Goal: Task Accomplishment & Management: Manage account settings

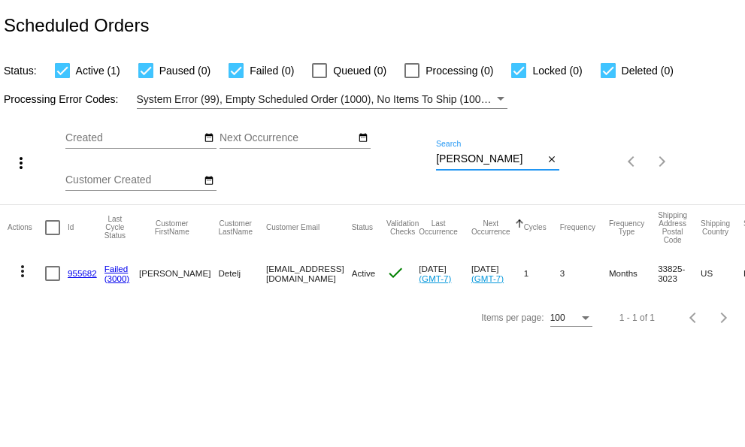
drag, startPoint x: 465, startPoint y: 161, endPoint x: 411, endPoint y: 136, distance: 59.6
click at [411, 155] on div "more_vert Sep Jan Feb Mar [DATE]" at bounding box center [372, 156] width 745 height 95
paste input "[EMAIL_ADDRESS][DOMAIN_NAME]"
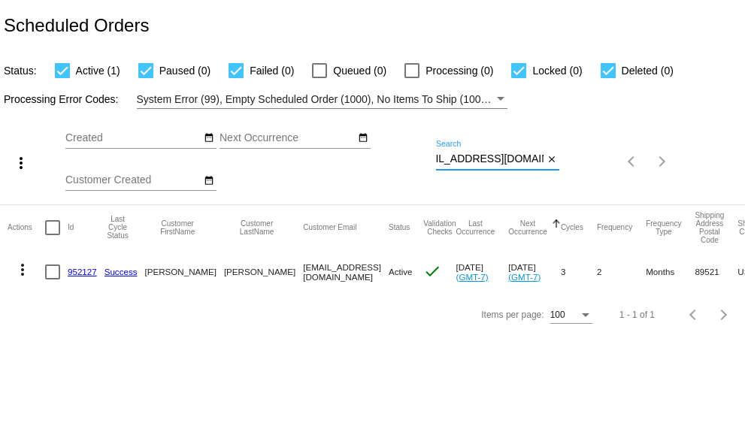
type input "[EMAIL_ADDRESS][DOMAIN_NAME]"
click at [22, 265] on mat-icon "more_vert" at bounding box center [23, 270] width 18 height 18
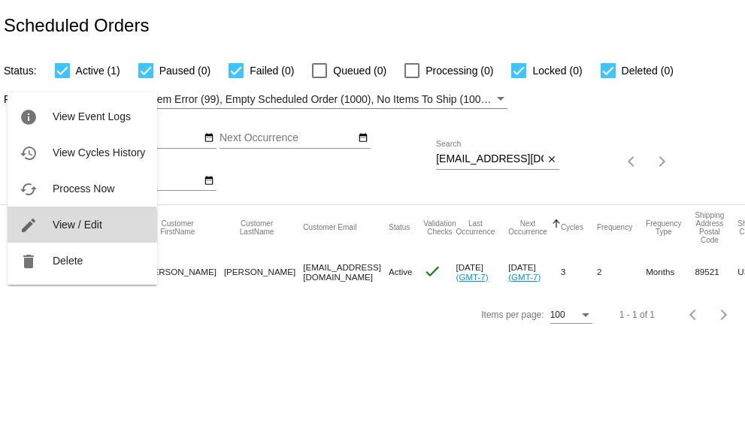
click at [33, 226] on mat-icon "edit" at bounding box center [29, 226] width 18 height 18
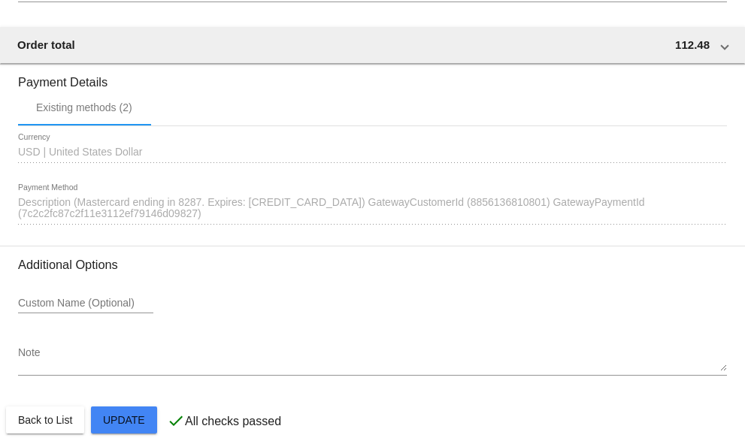
scroll to position [1489, 0]
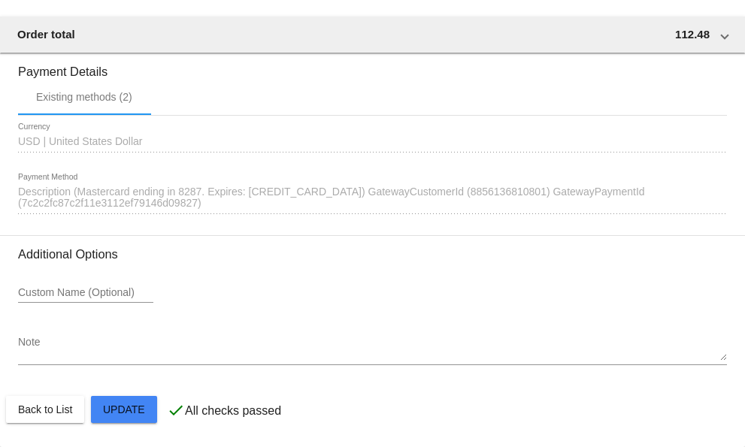
click at [52, 353] on textarea "Note" at bounding box center [372, 349] width 709 height 24
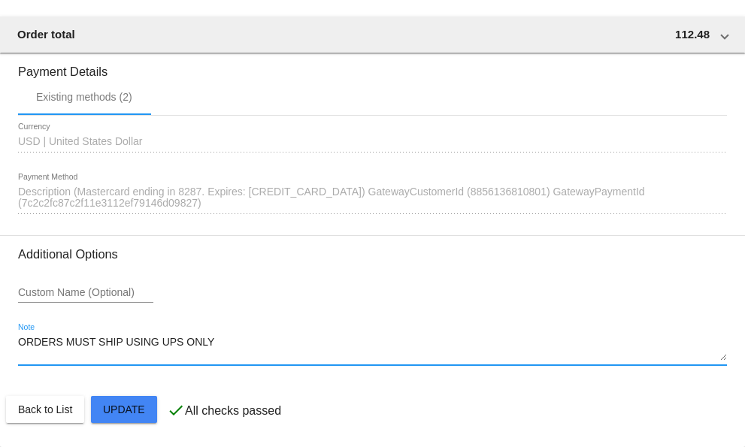
type textarea "ORDERS MUST SHIP USING UPS ONLY"
click at [208, 341] on textarea "ORDERS MUST SHIP USING UPS ONLY" at bounding box center [372, 349] width 709 height 24
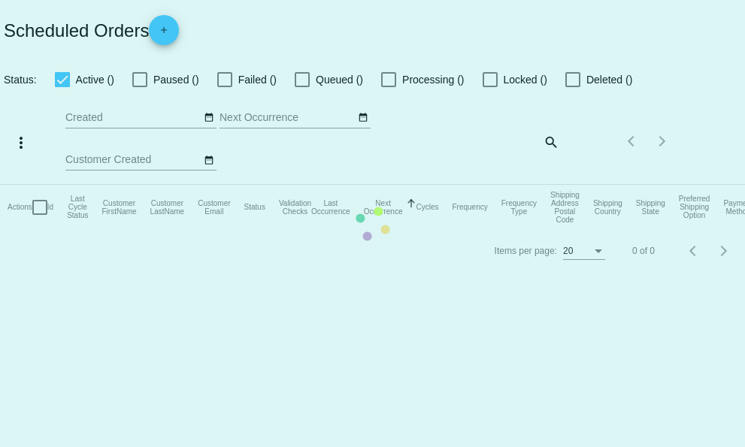
checkbox input "true"
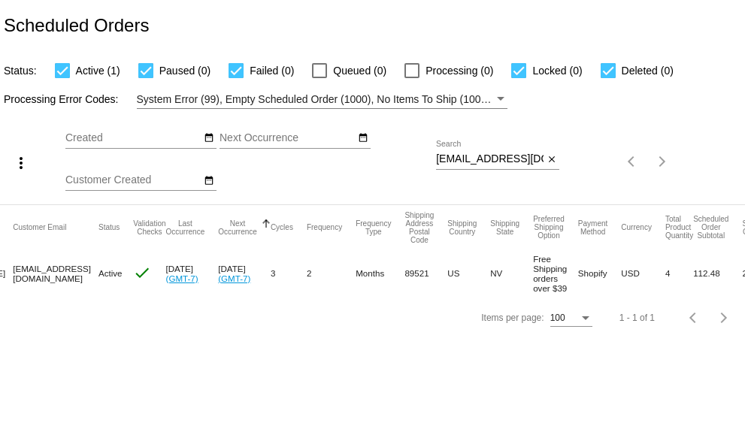
scroll to position [0, 302]
